Goal: Task Accomplishment & Management: Manage account settings

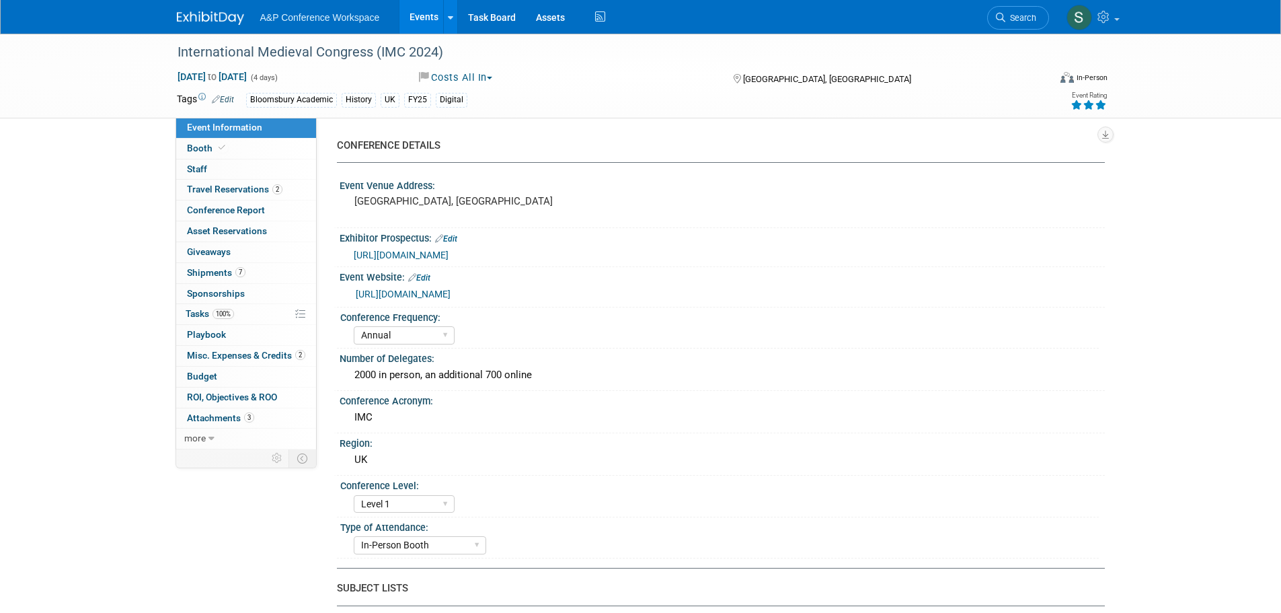
select select "Annual"
select select "Level 1"
select select "In-Person Booth"
select select "[PERSON_NAME]"
click at [1018, 22] on span "Search" at bounding box center [1021, 18] width 31 height 10
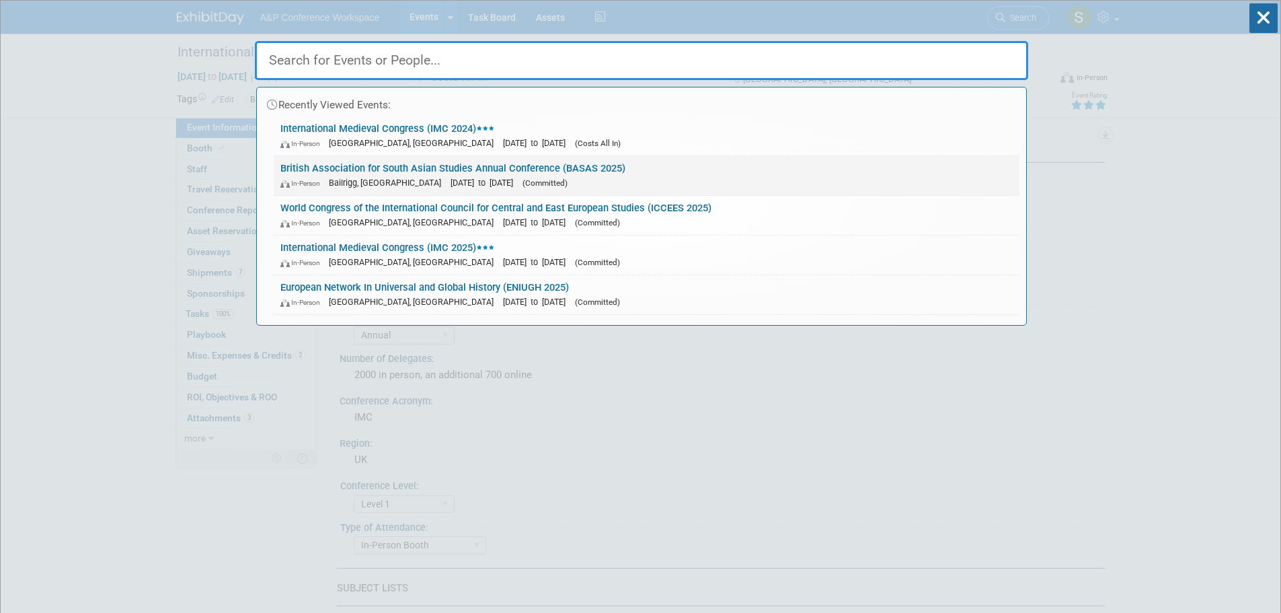
click at [584, 172] on link "British Association for South Asian Studies Annual Conference (BASAS 2025) In-P…" at bounding box center [647, 175] width 746 height 39
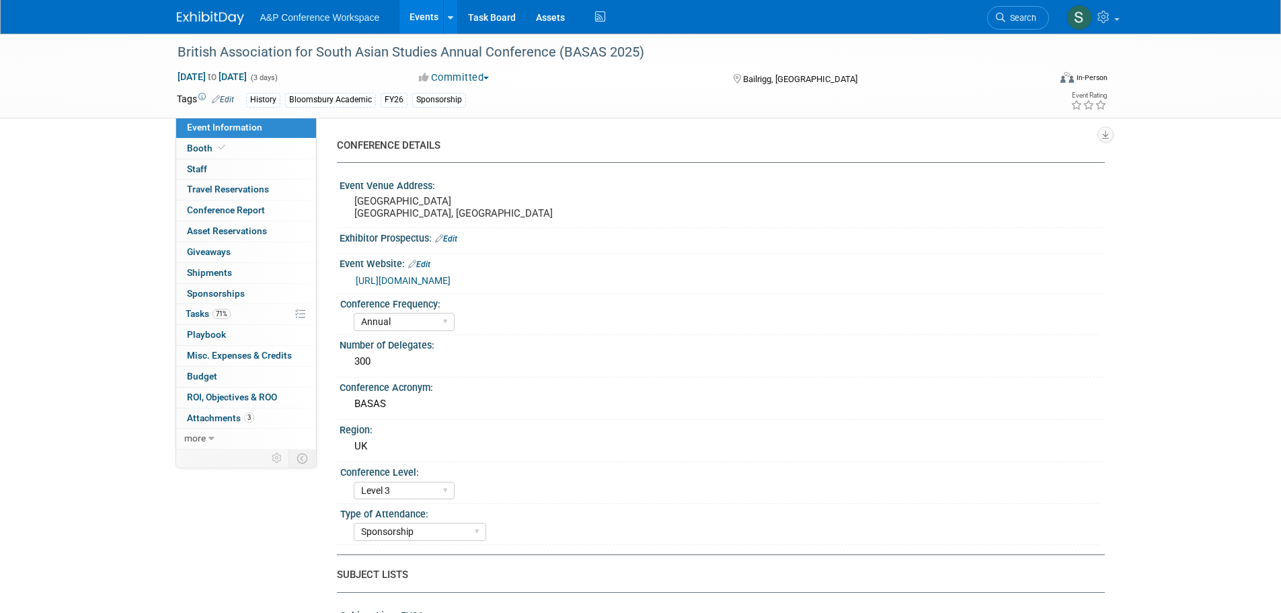
select select "Annual"
select select "Level 3"
select select "Sponsorship"
select select "History"
select select "Bloomsbury Academic"
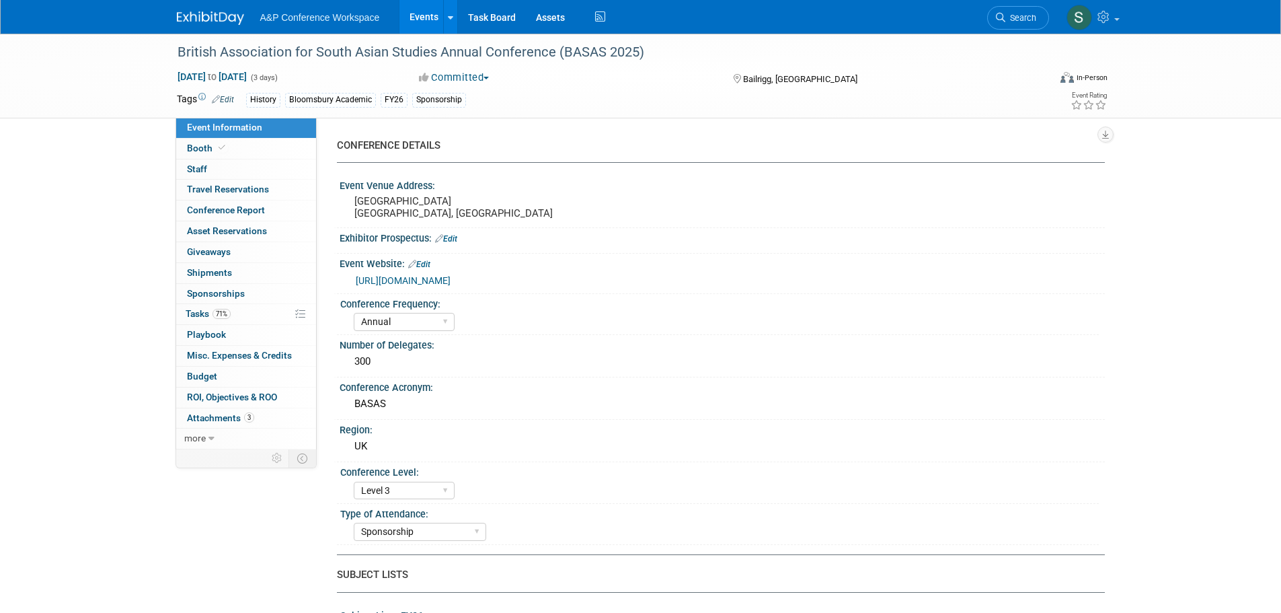
select select "[PERSON_NAME]"
click at [205, 316] on span "Tasks 71%" at bounding box center [208, 313] width 45 height 11
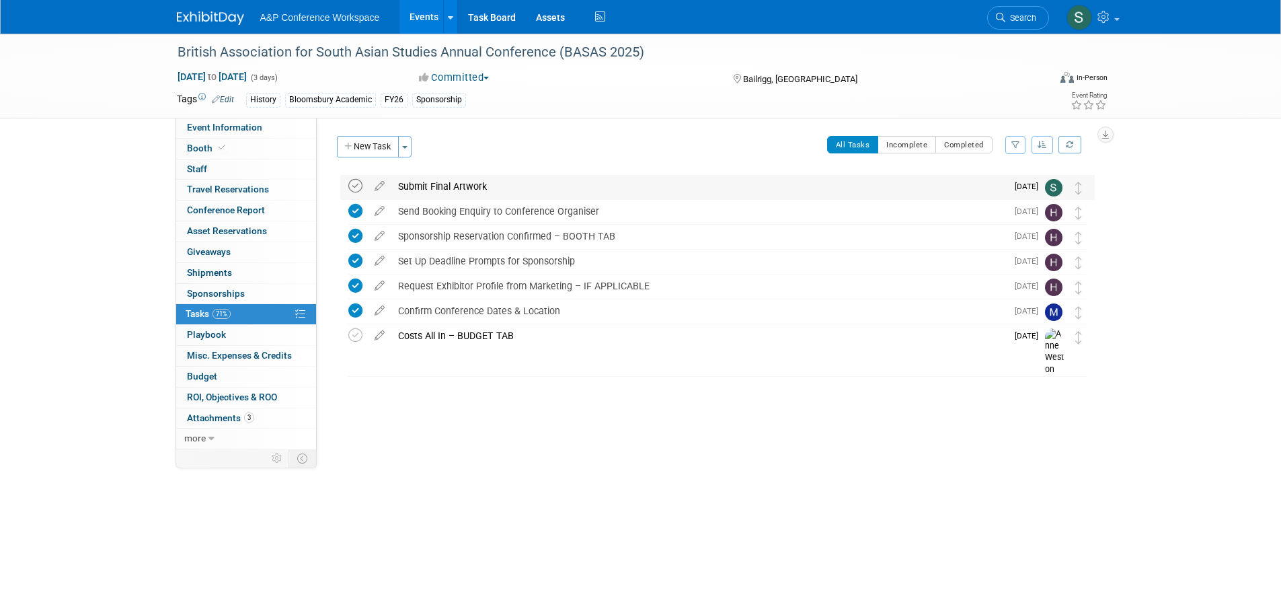
click at [354, 185] on icon at bounding box center [355, 186] width 14 height 14
click at [381, 182] on icon at bounding box center [380, 183] width 24 height 17
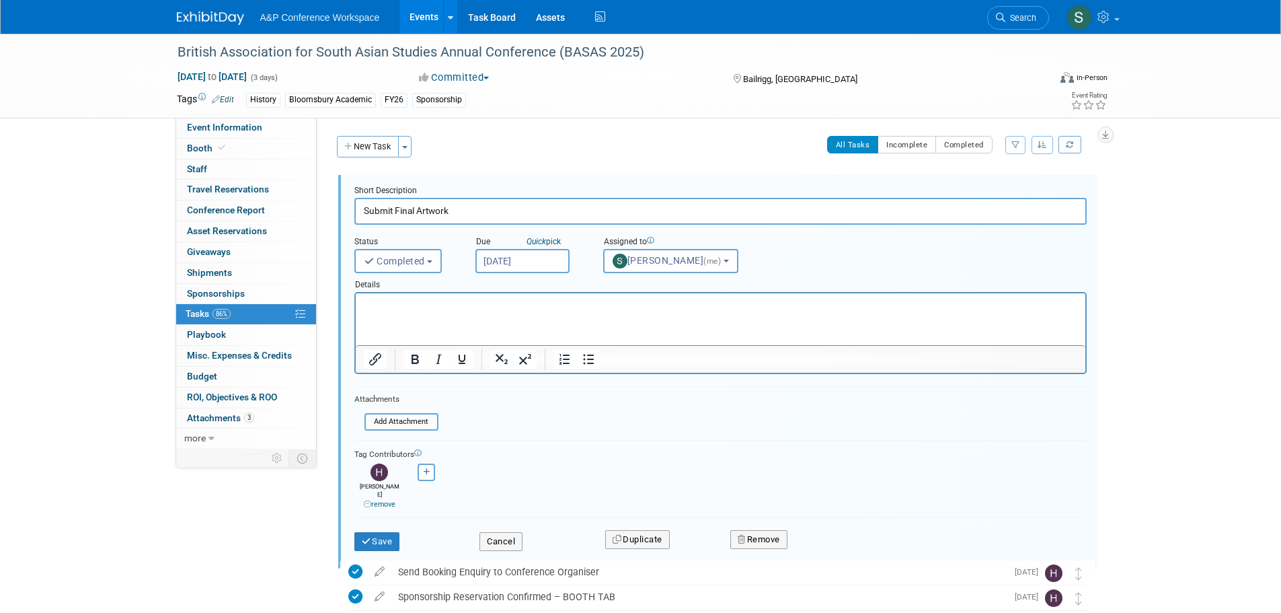
click at [416, 309] on p "Rich Text Area. Press ALT-0 for help." at bounding box center [720, 305] width 714 height 13
click at [381, 533] on button "Save" at bounding box center [377, 541] width 46 height 19
